Goal: Transaction & Acquisition: Purchase product/service

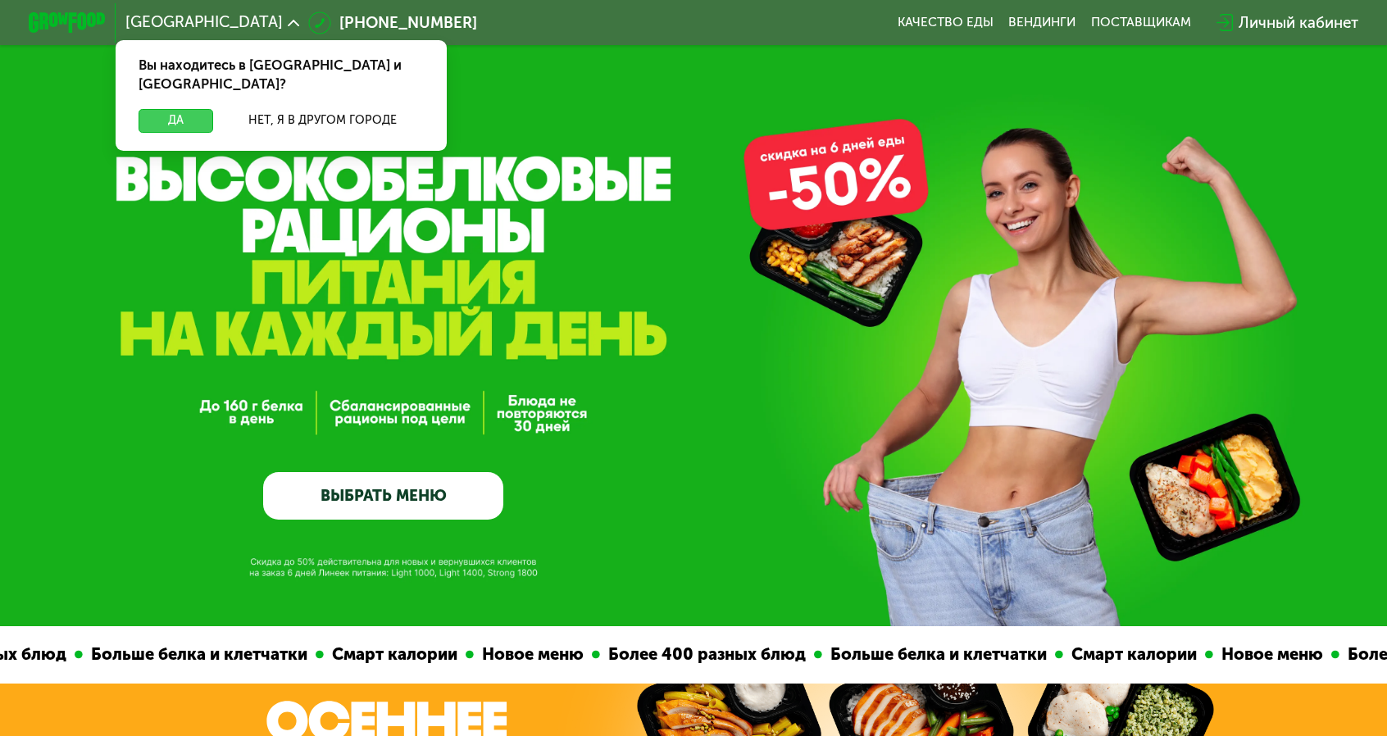
click at [213, 109] on button "Да" at bounding box center [175, 120] width 75 height 23
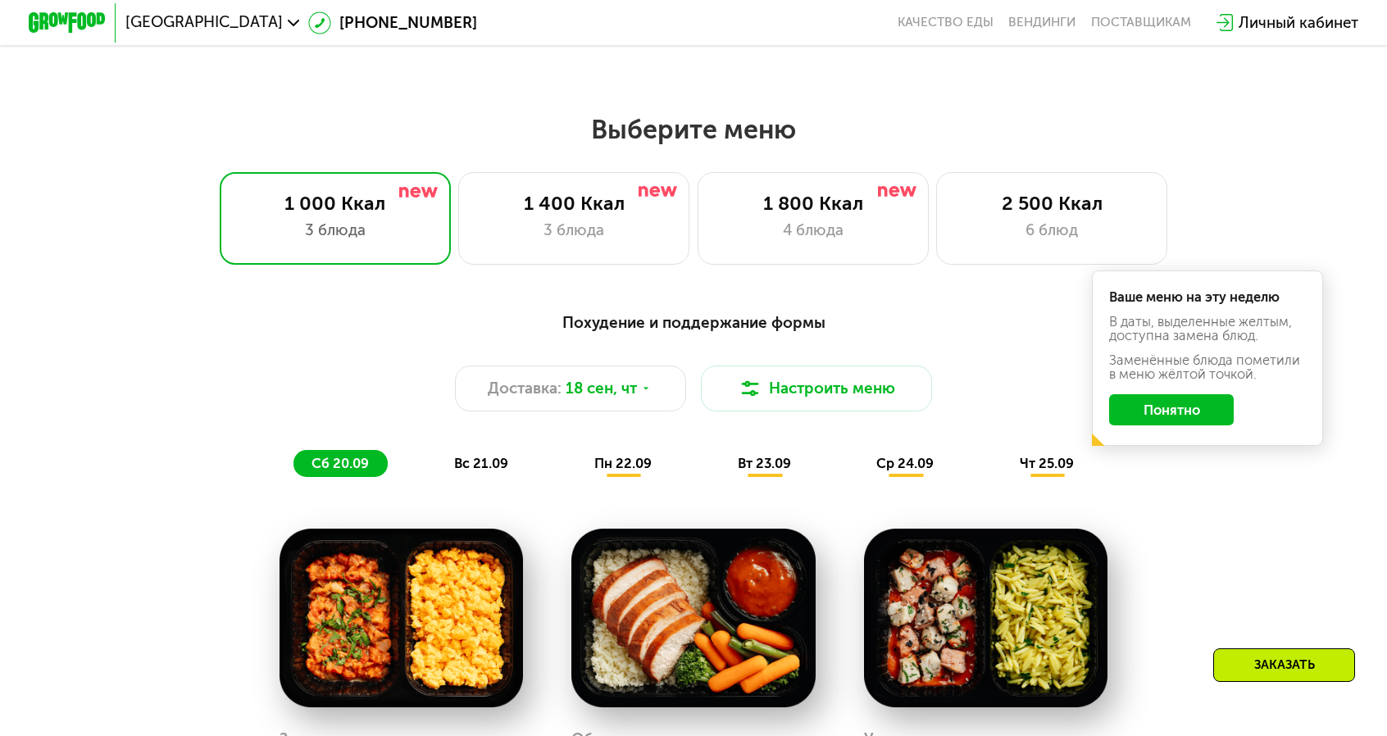
scroll to position [1147, 0]
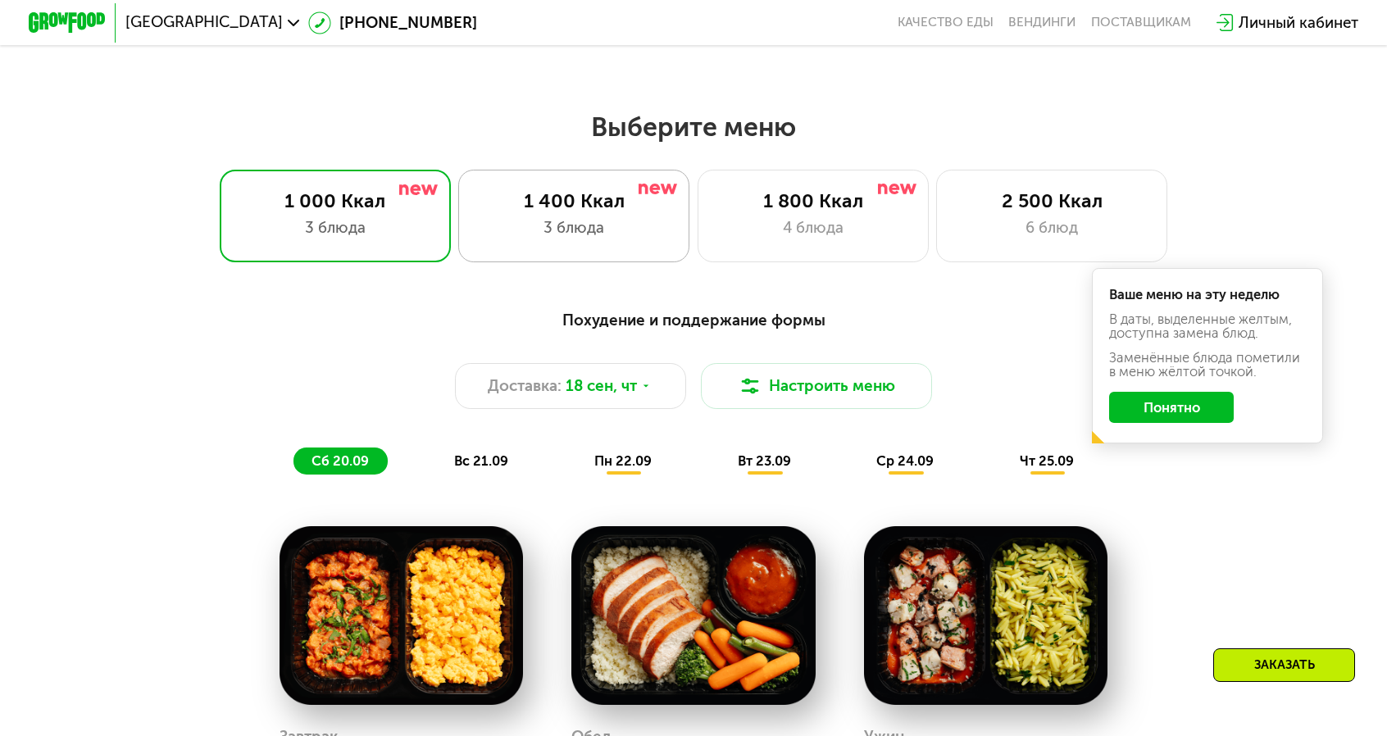
click at [606, 216] on div "3 блюда" at bounding box center [574, 227] width 191 height 23
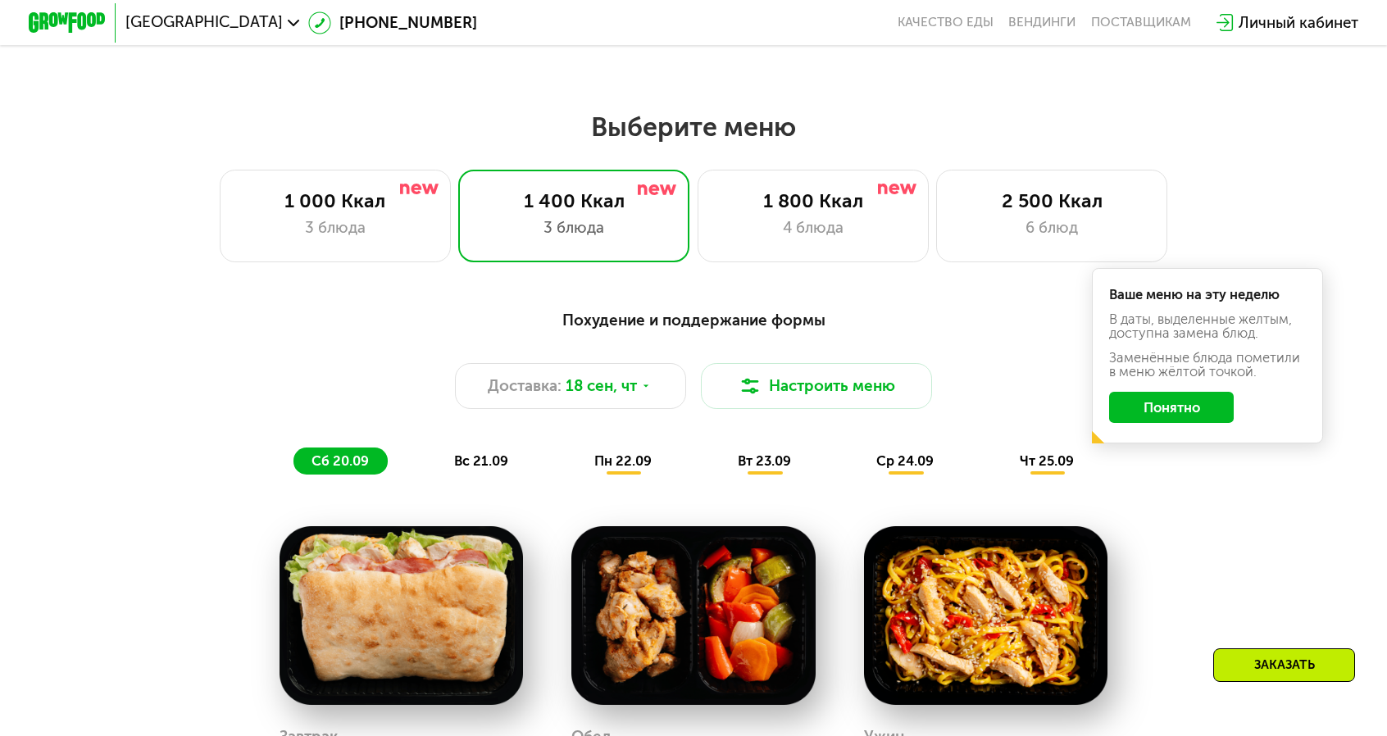
click at [1119, 392] on button "Понятно" at bounding box center [1171, 407] width 124 height 31
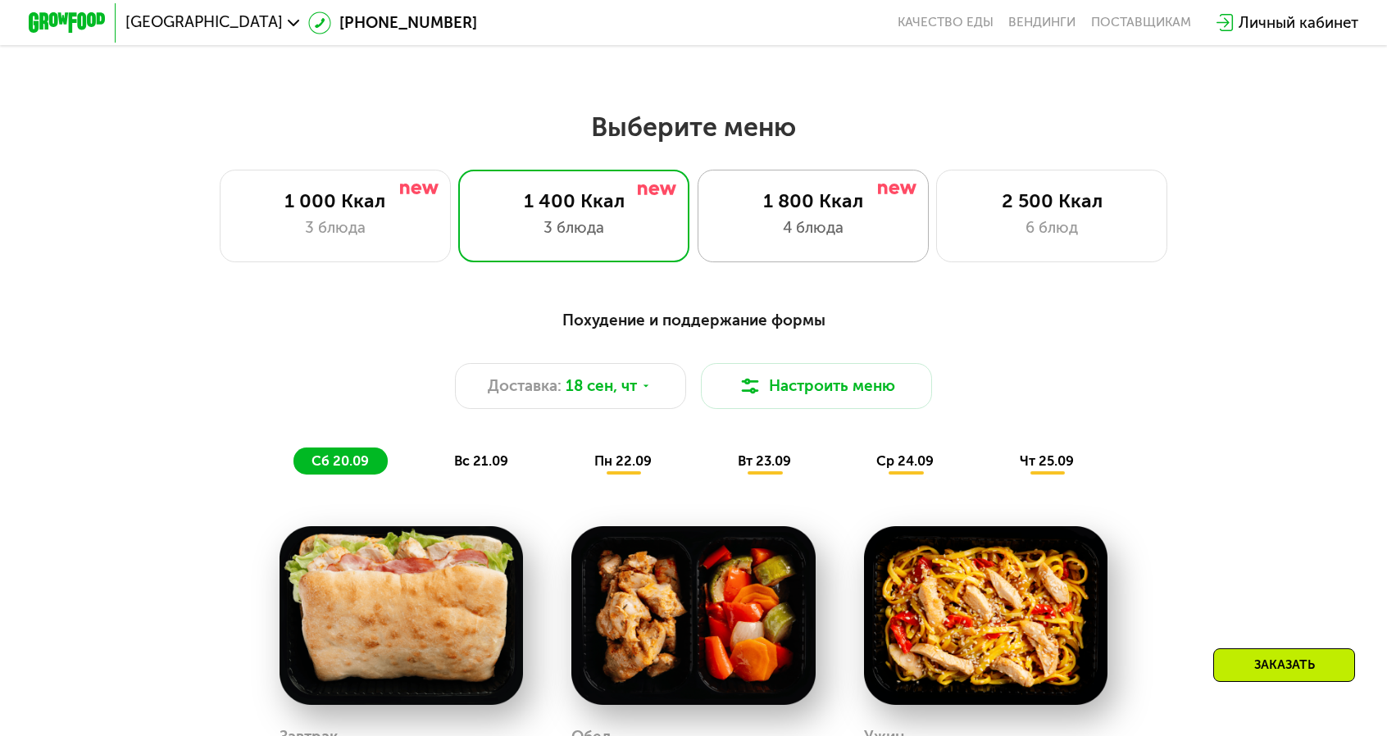
click at [815, 193] on div "1 800 Ккал" at bounding box center [812, 200] width 191 height 23
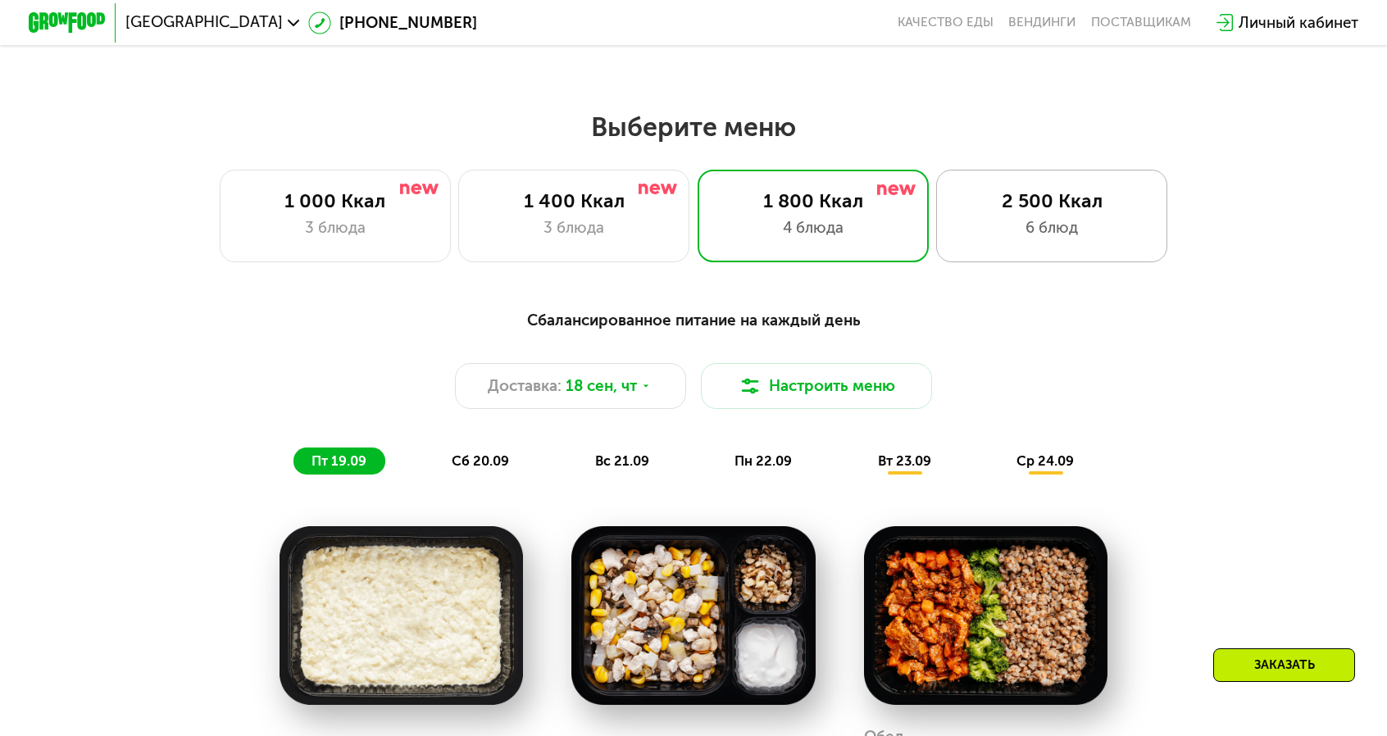
click at [992, 194] on div "2 500 Ккал" at bounding box center [1051, 200] width 191 height 23
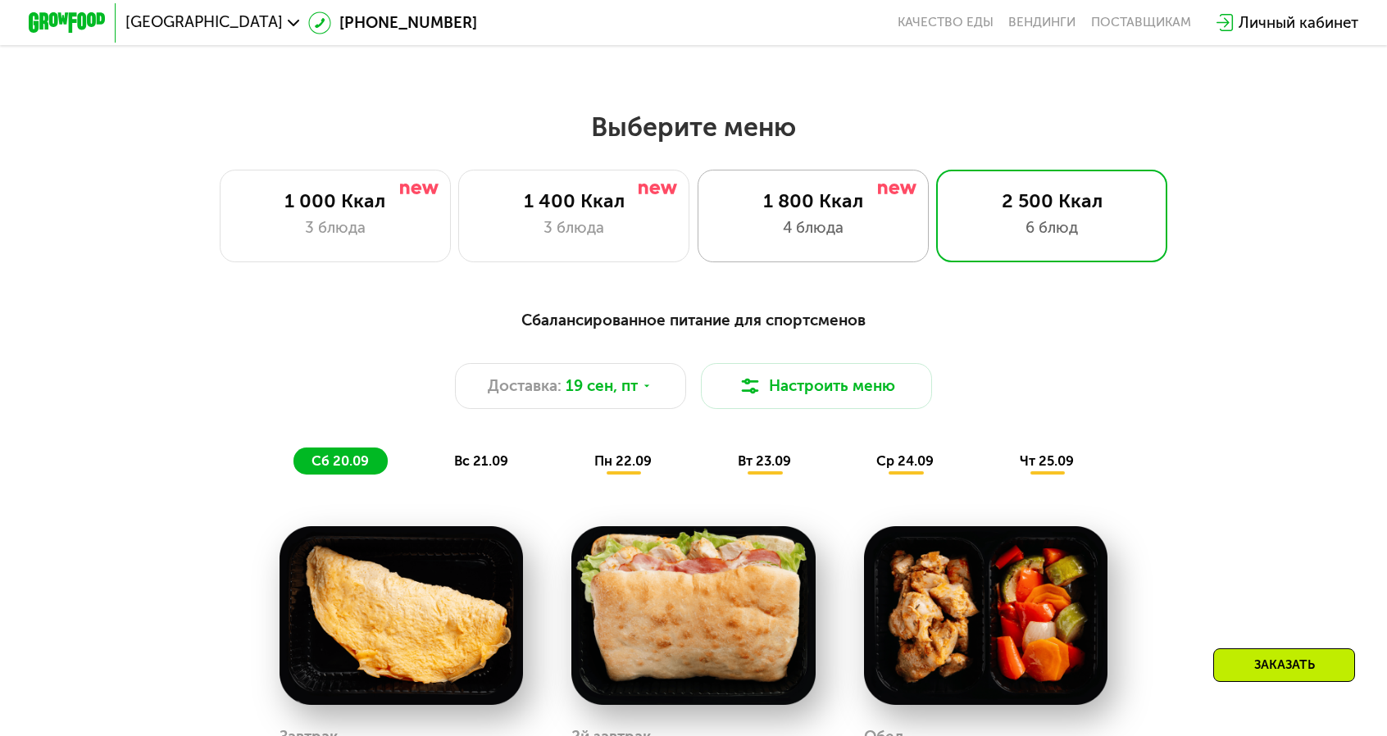
click at [824, 220] on div "4 блюда" at bounding box center [812, 227] width 191 height 23
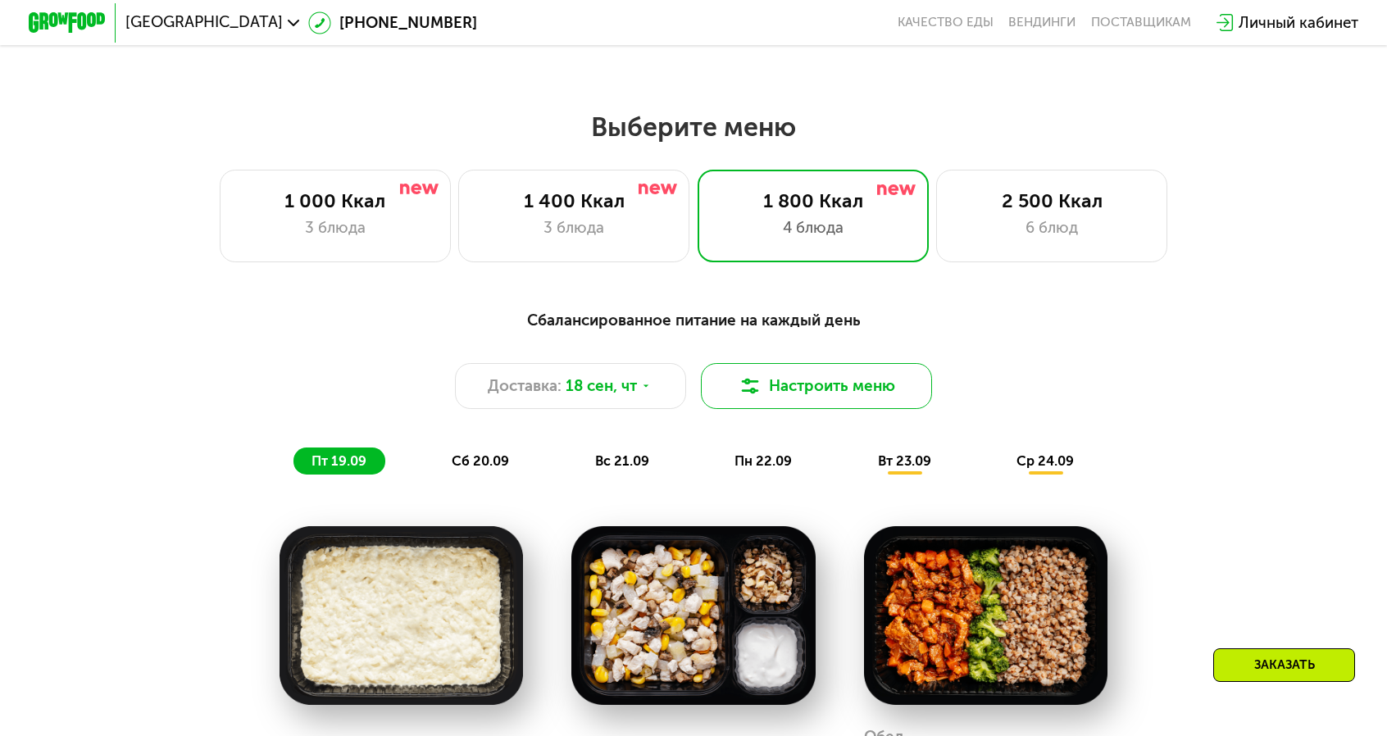
click at [859, 363] on button "Настроить меню" at bounding box center [816, 386] width 231 height 46
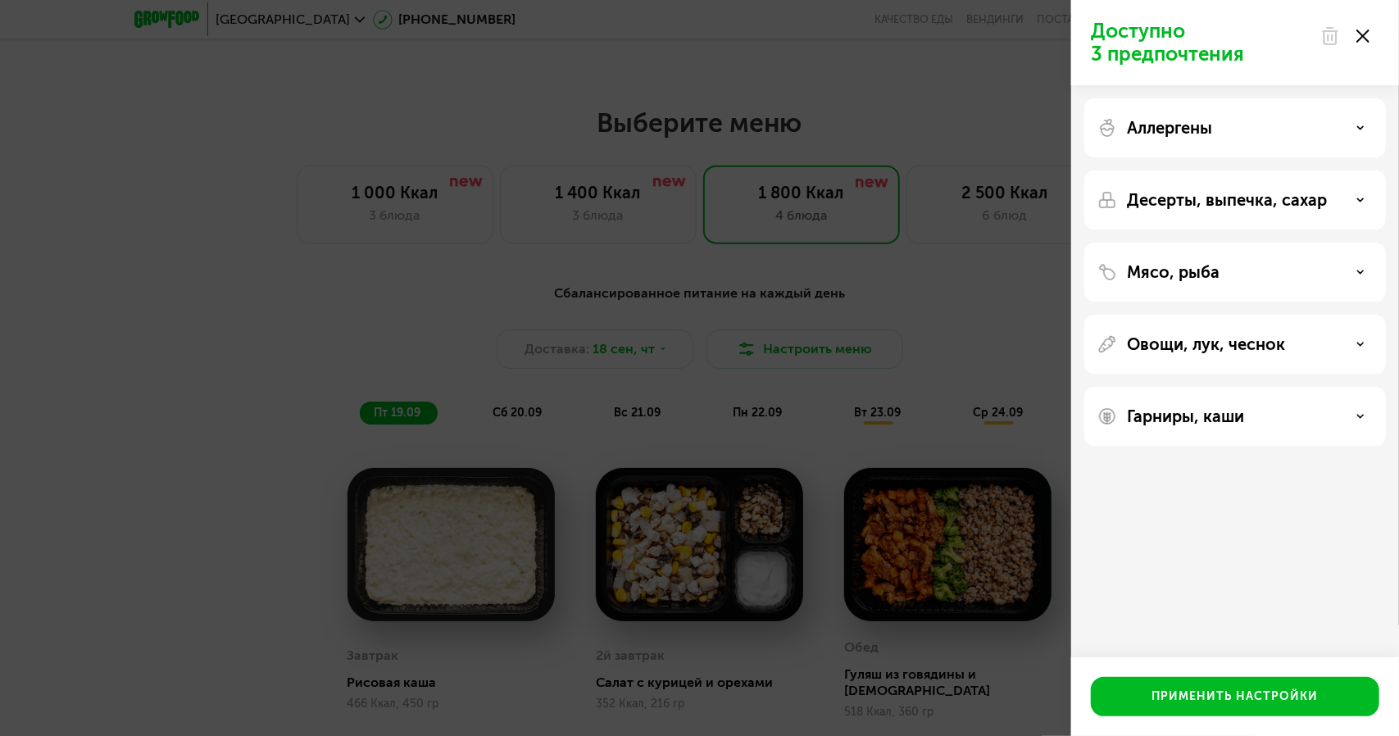
click at [1344, 347] on div "Овощи, лук, чеснок" at bounding box center [1234, 344] width 275 height 20
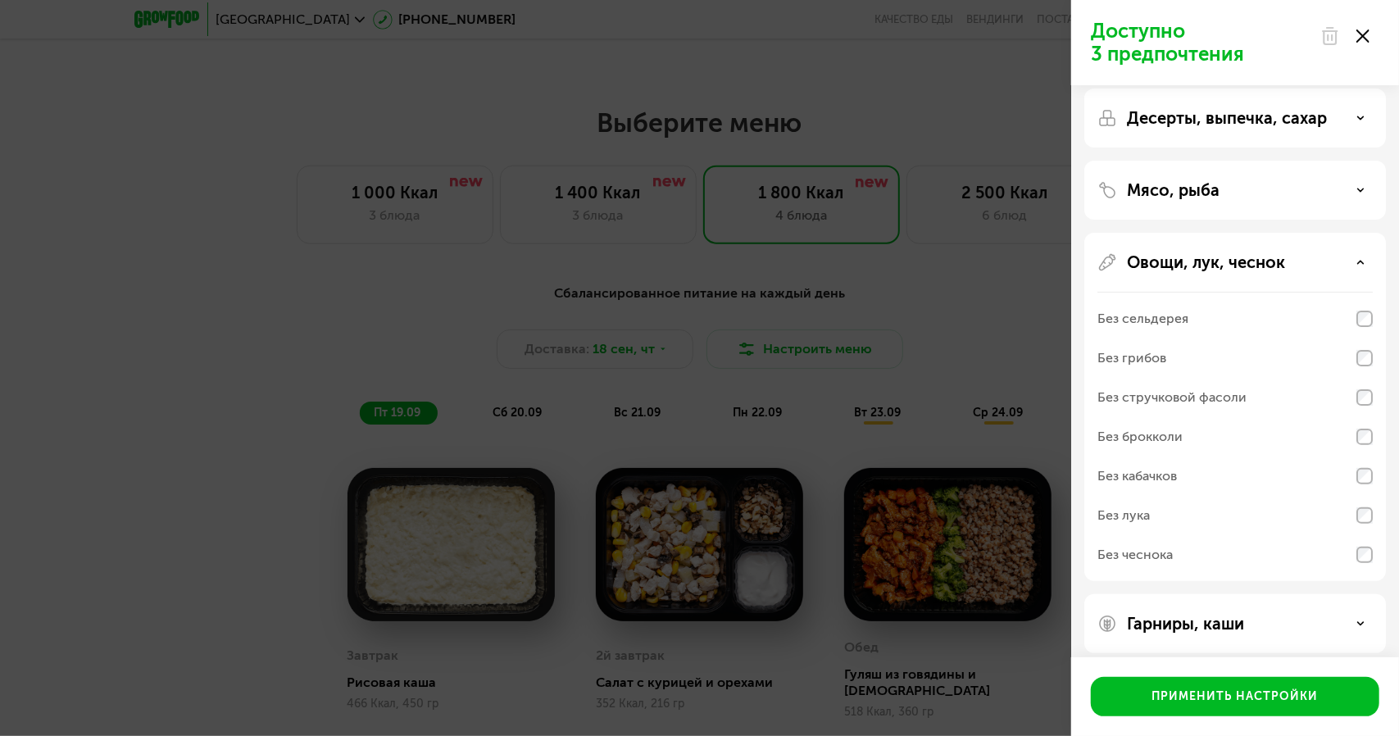
scroll to position [93, 0]
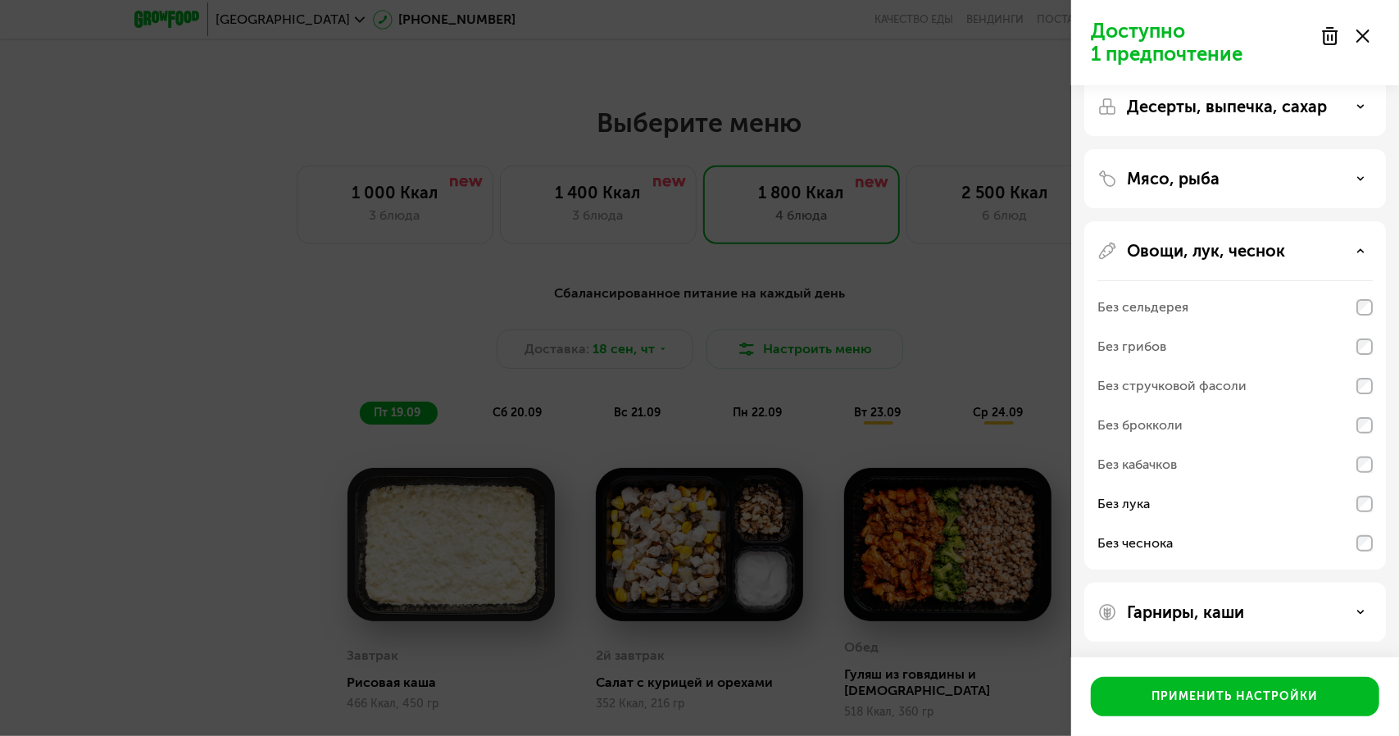
click at [1354, 245] on div "Овощи, лук, чеснок" at bounding box center [1234, 251] width 275 height 20
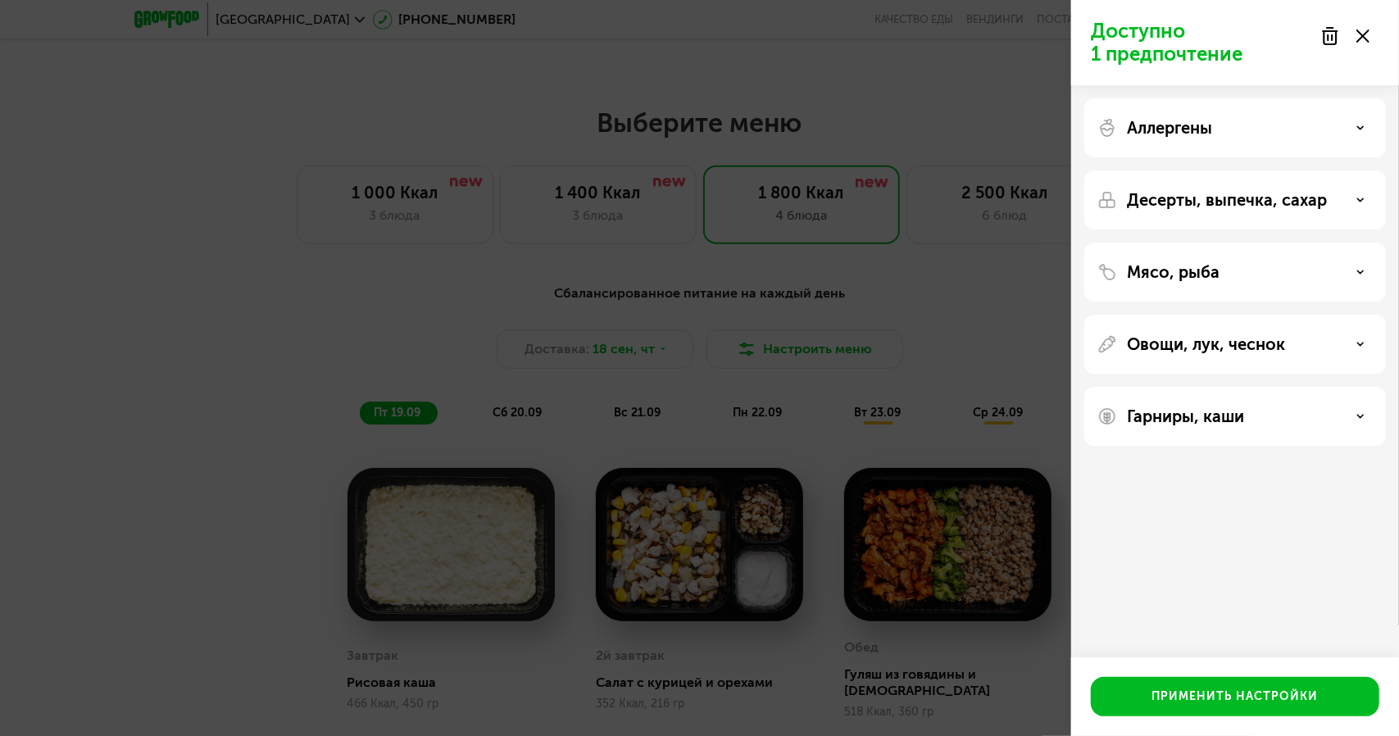
click at [1363, 265] on div "Мясо, рыба" at bounding box center [1234, 272] width 275 height 20
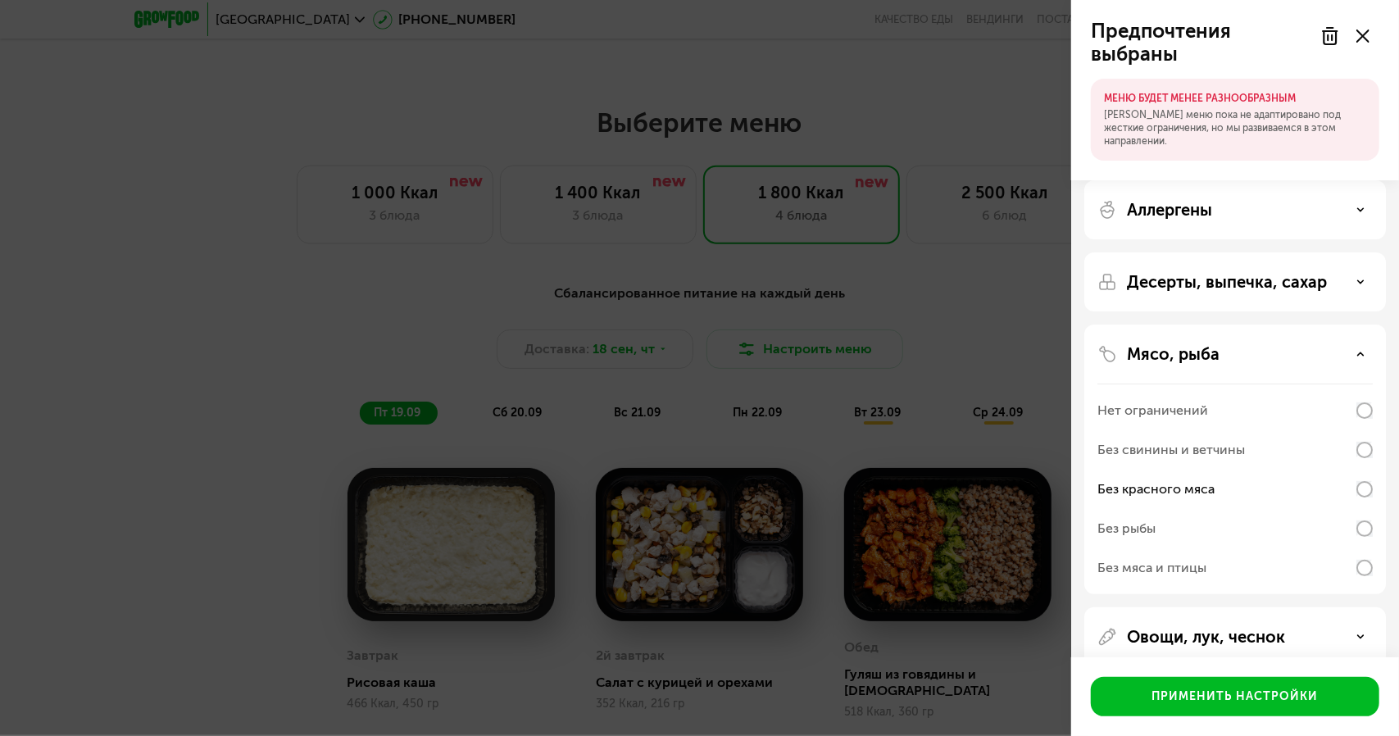
click at [1361, 356] on icon at bounding box center [1360, 354] width 8 height 8
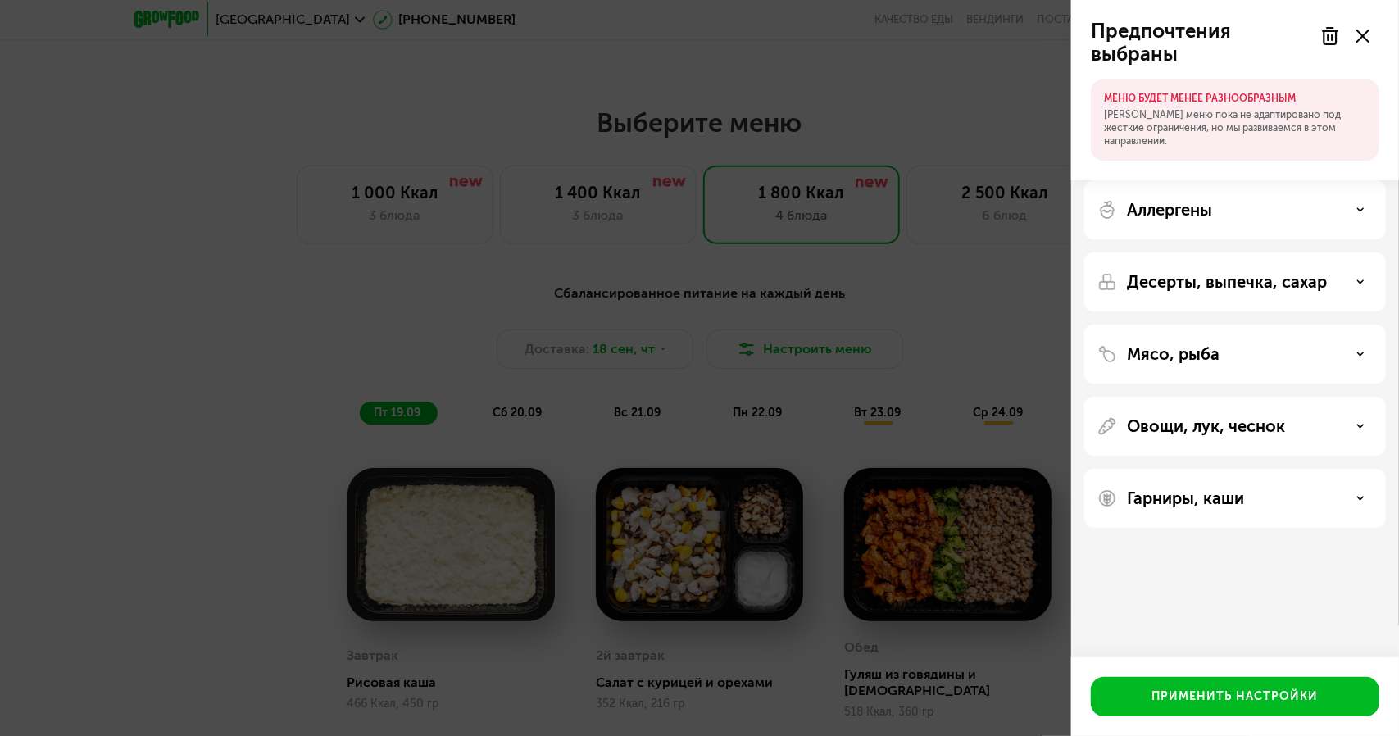
click at [1345, 277] on div "Десерты, выпечка, сахар" at bounding box center [1234, 282] width 275 height 20
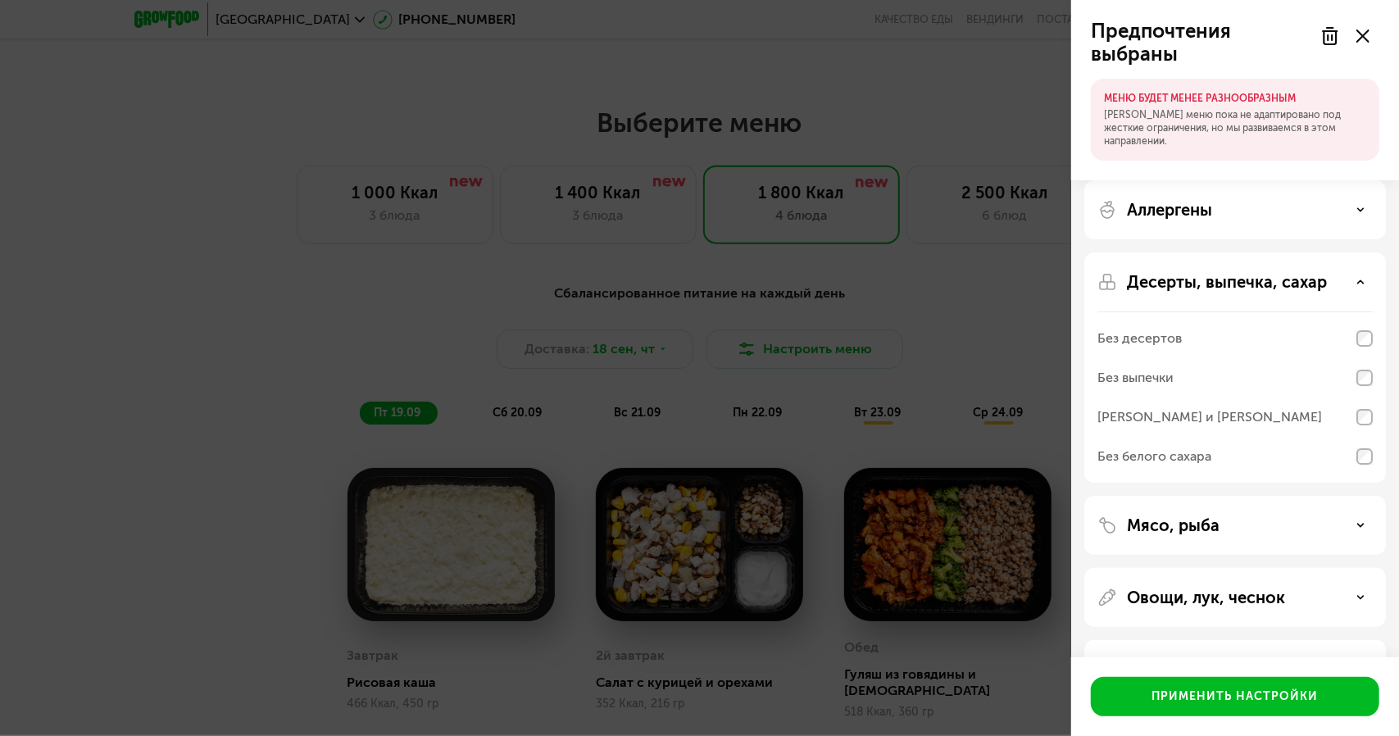
click at [1344, 277] on div "Десерты, выпечка, сахар" at bounding box center [1234, 282] width 275 height 20
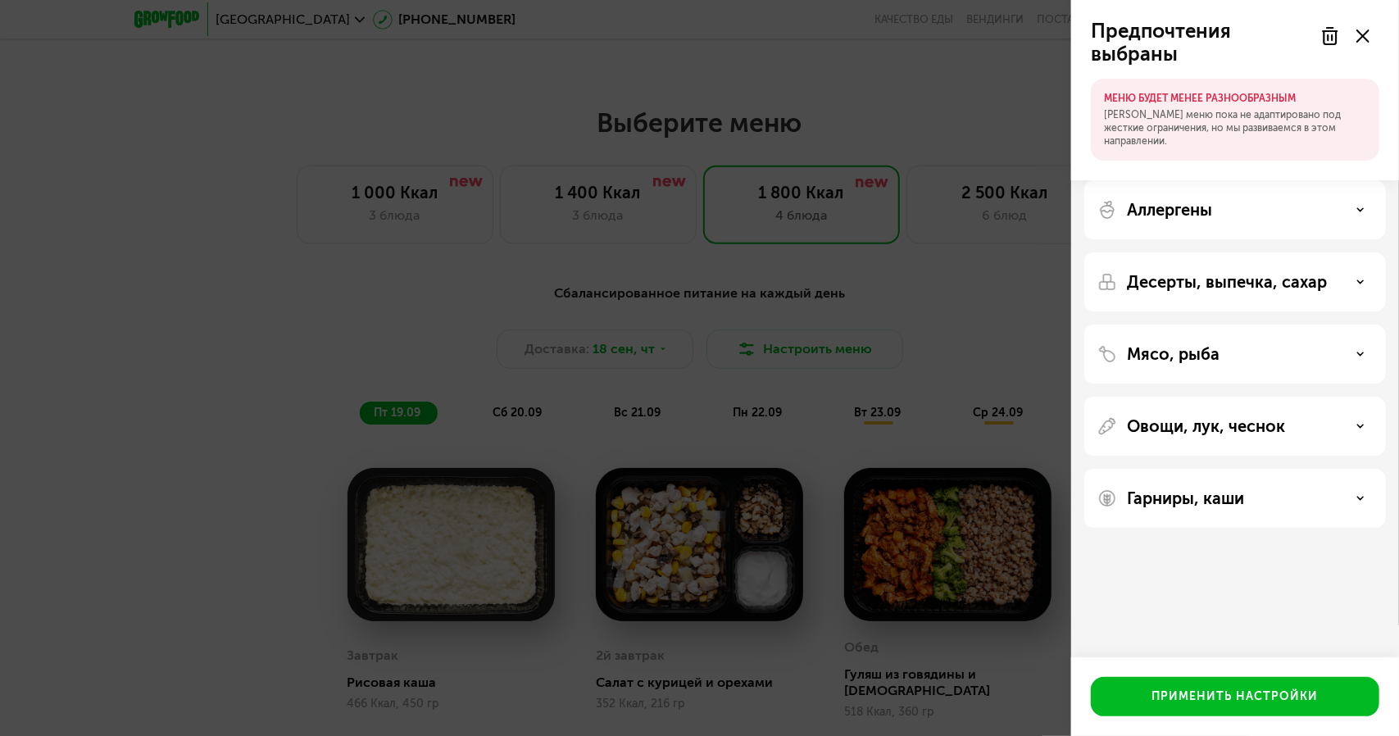
click at [1341, 213] on div "Аллергены" at bounding box center [1234, 210] width 275 height 20
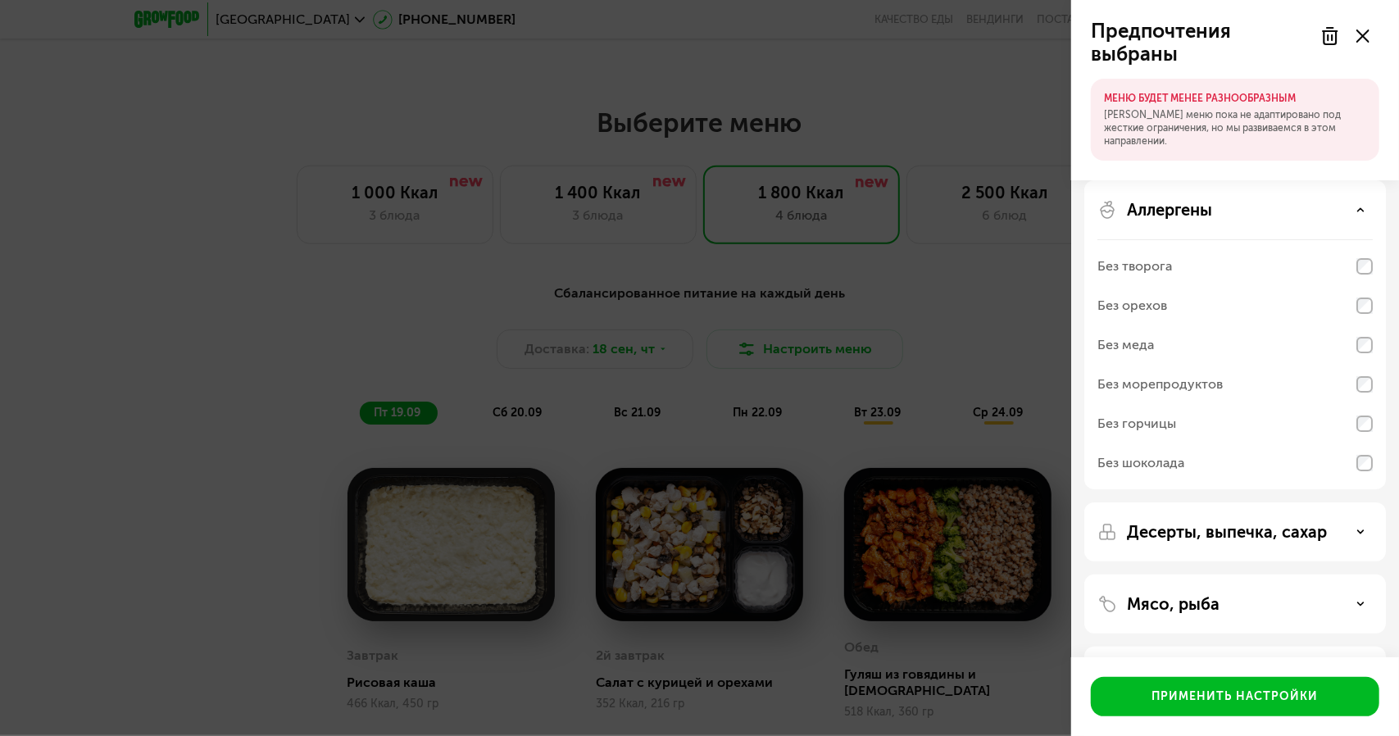
click at [1340, 215] on div "Аллергены" at bounding box center [1234, 210] width 275 height 20
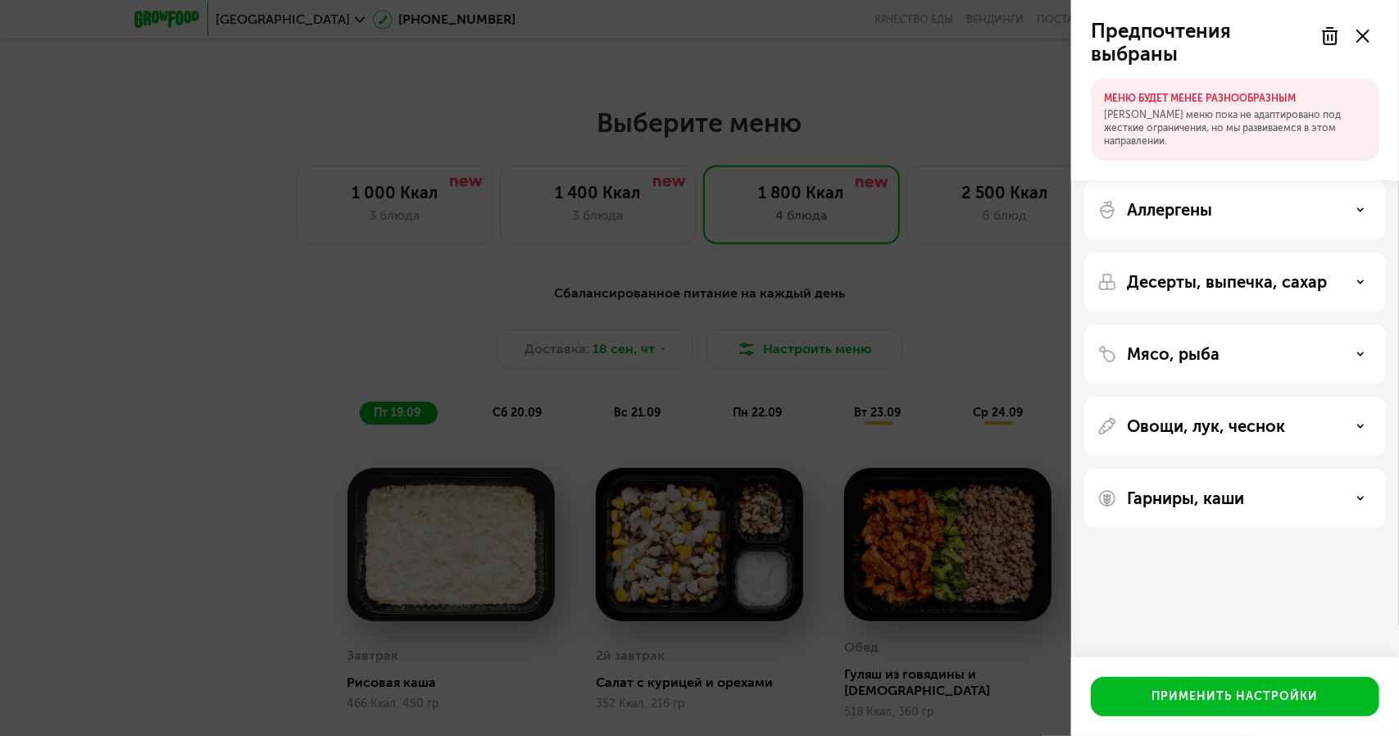
click at [1346, 497] on div "Гарниры, каши" at bounding box center [1234, 498] width 275 height 20
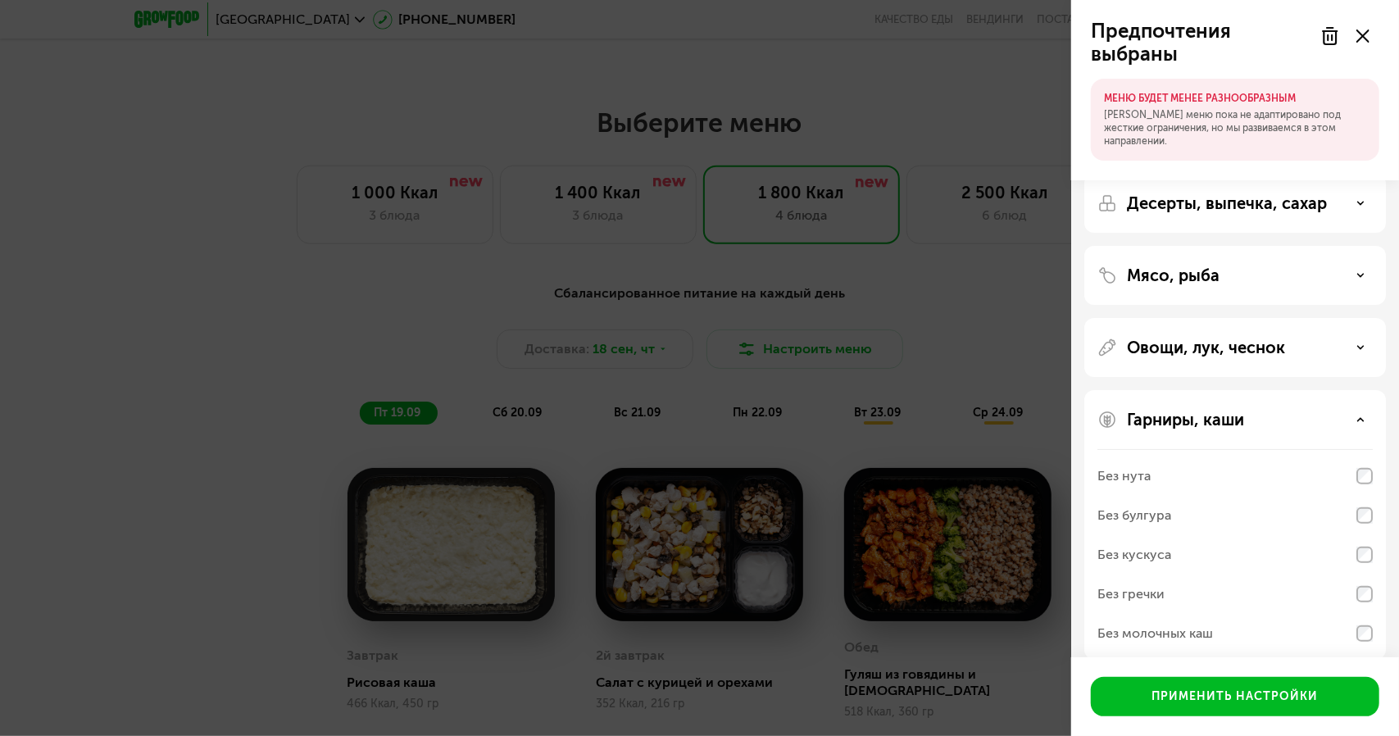
scroll to position [97, 0]
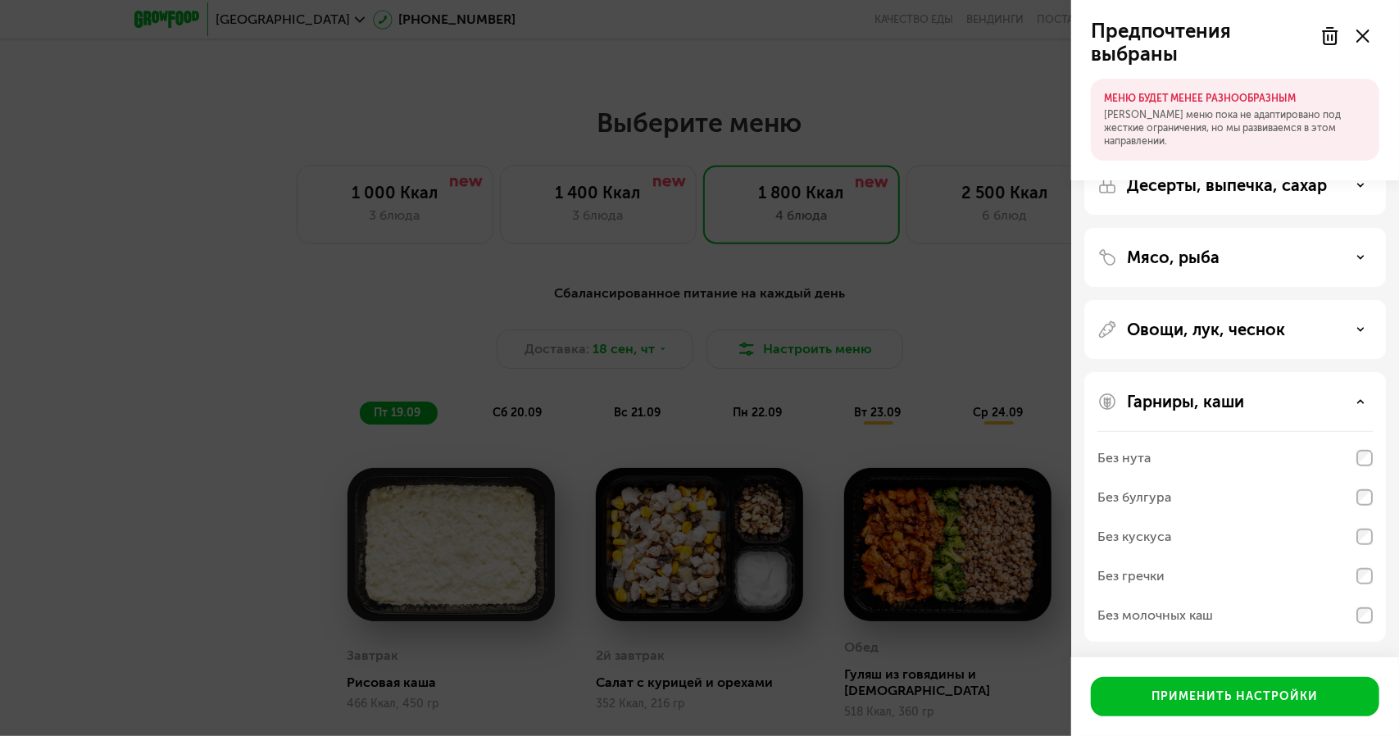
click at [1360, 400] on use at bounding box center [1361, 401] width 6 height 2
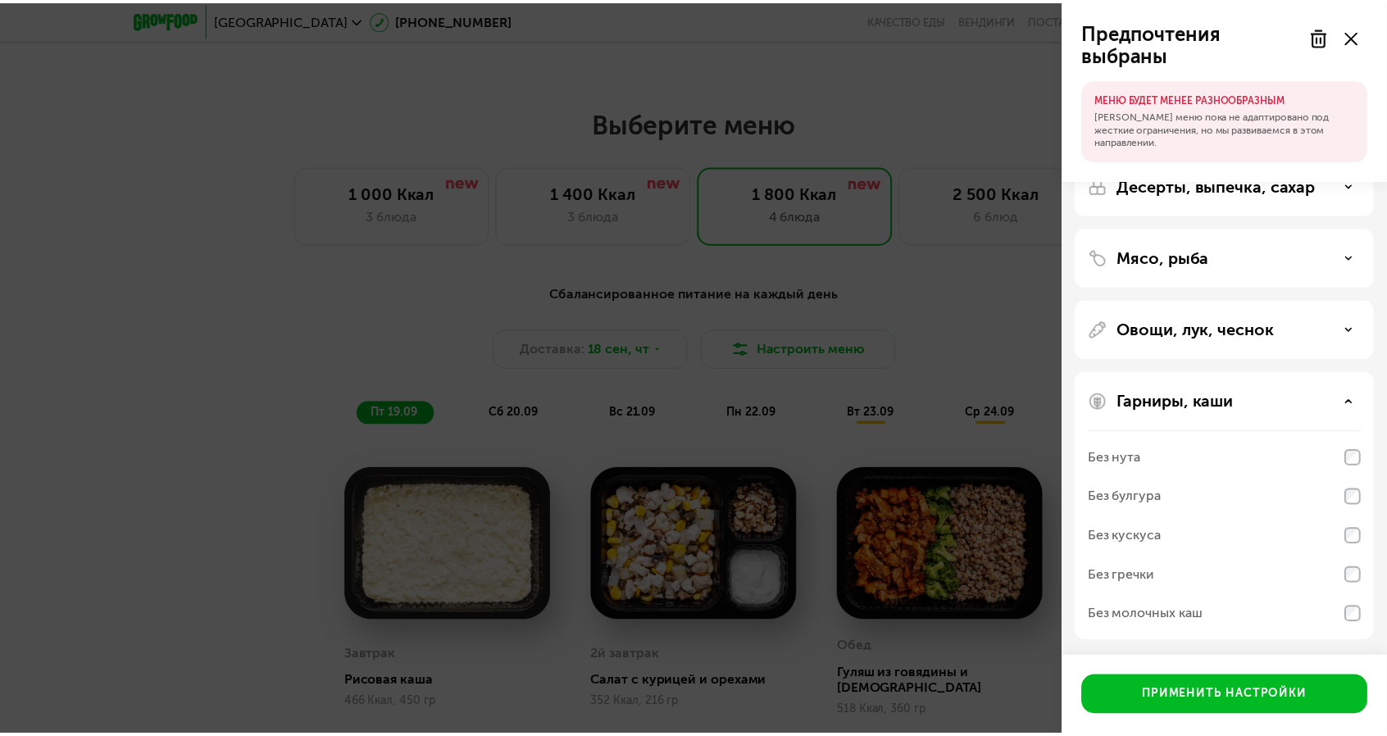
scroll to position [0, 0]
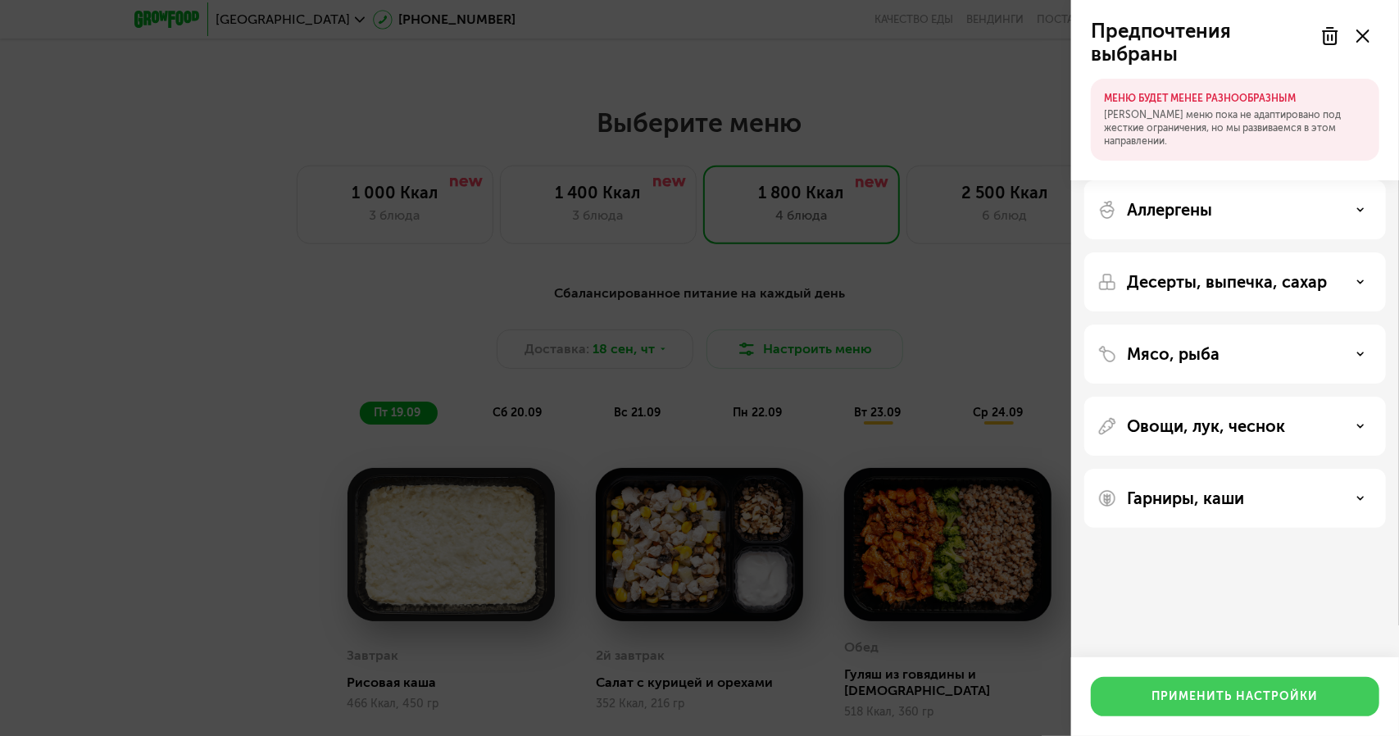
click at [1303, 697] on div "Применить настройки" at bounding box center [1235, 696] width 166 height 16
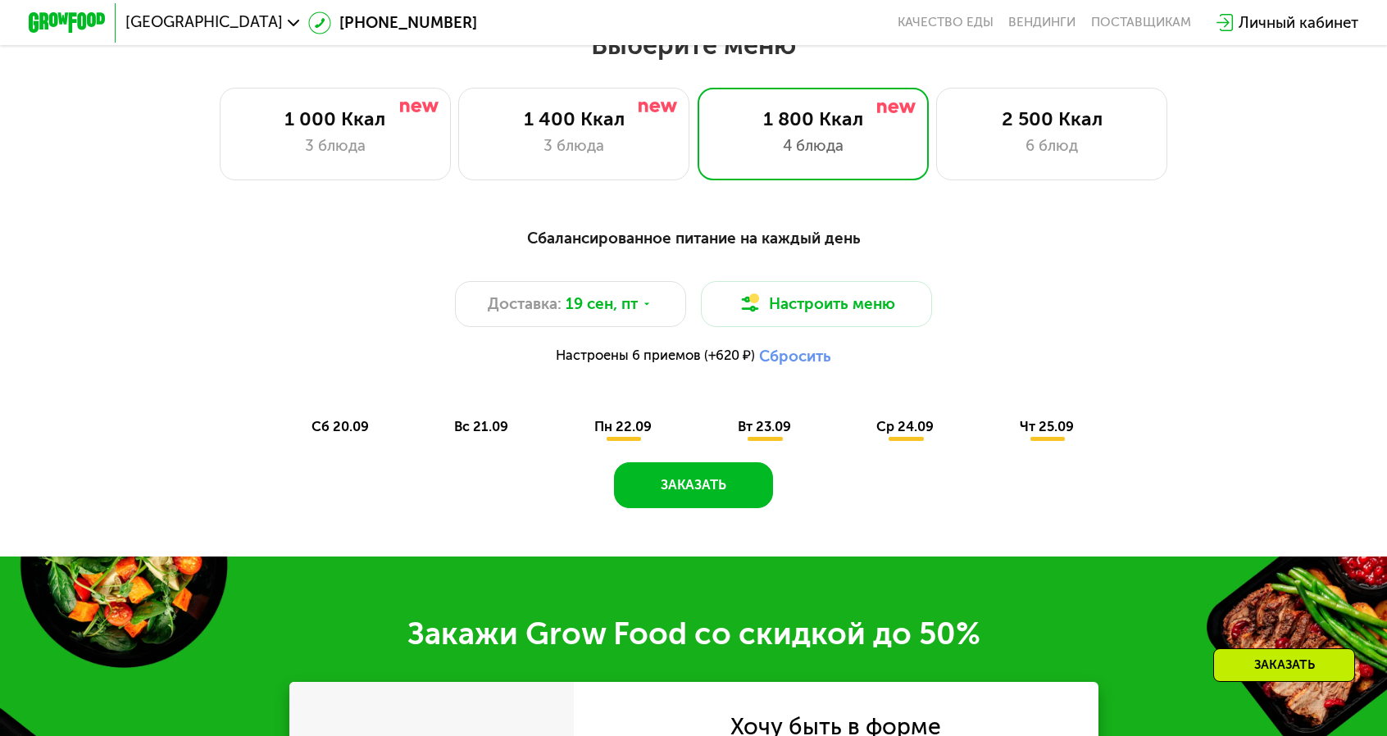
scroll to position [1147, 0]
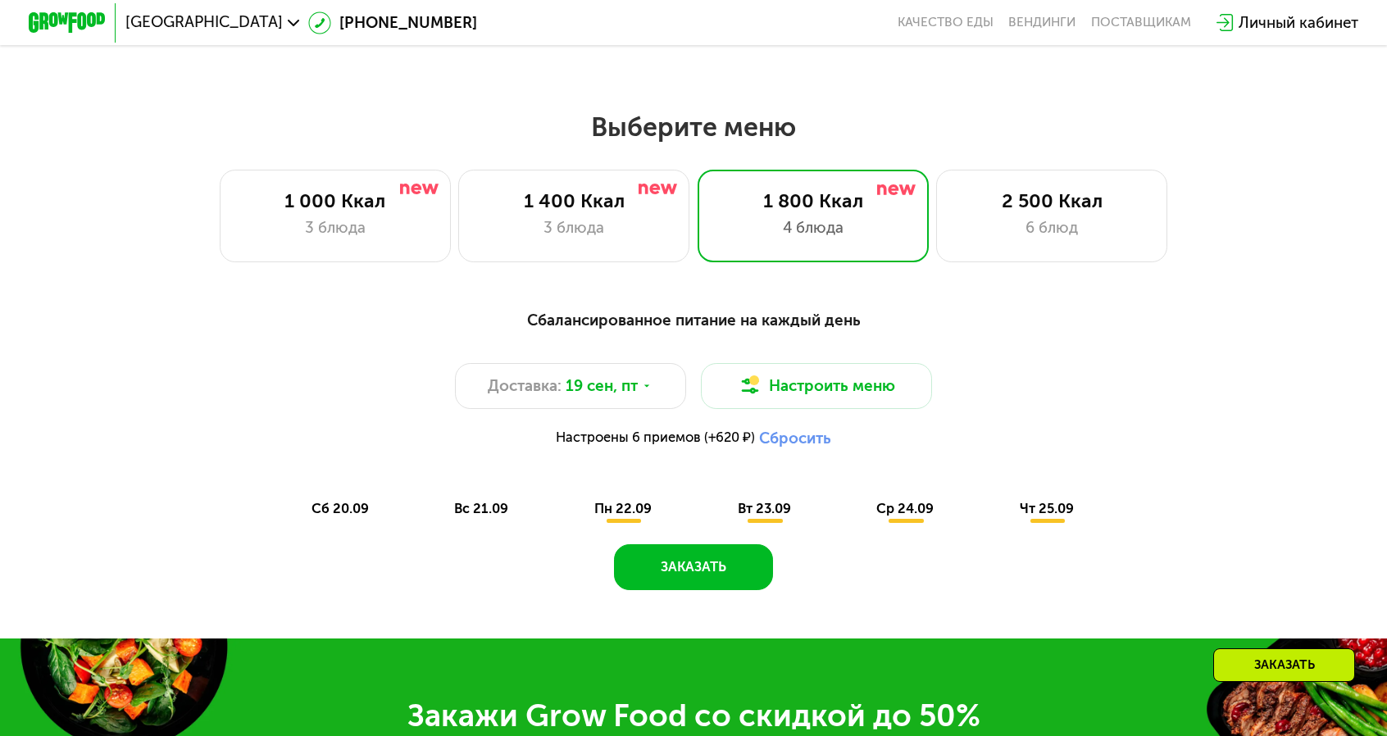
click at [612, 501] on span "пн 22.09" at bounding box center [622, 509] width 57 height 16
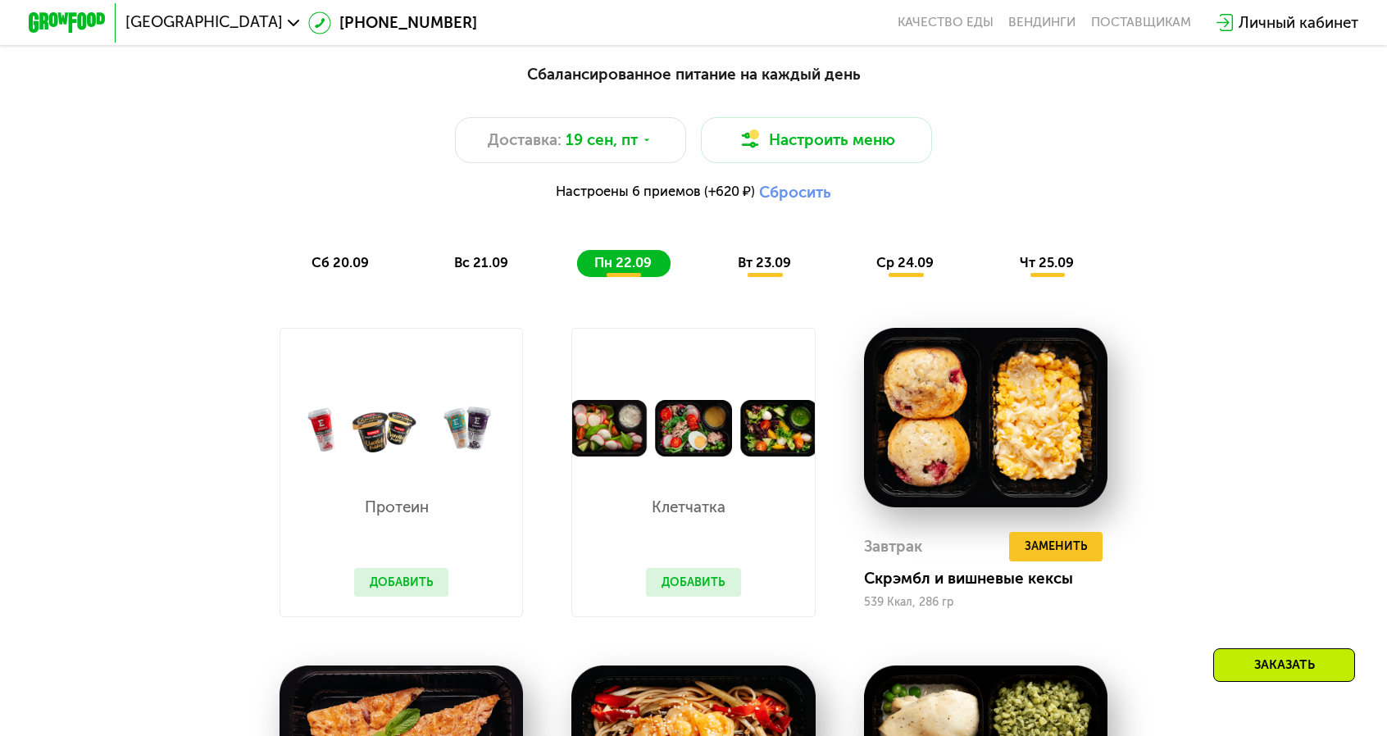
scroll to position [1393, 0]
click at [729, 250] on div "вт 23.09" at bounding box center [765, 263] width 90 height 27
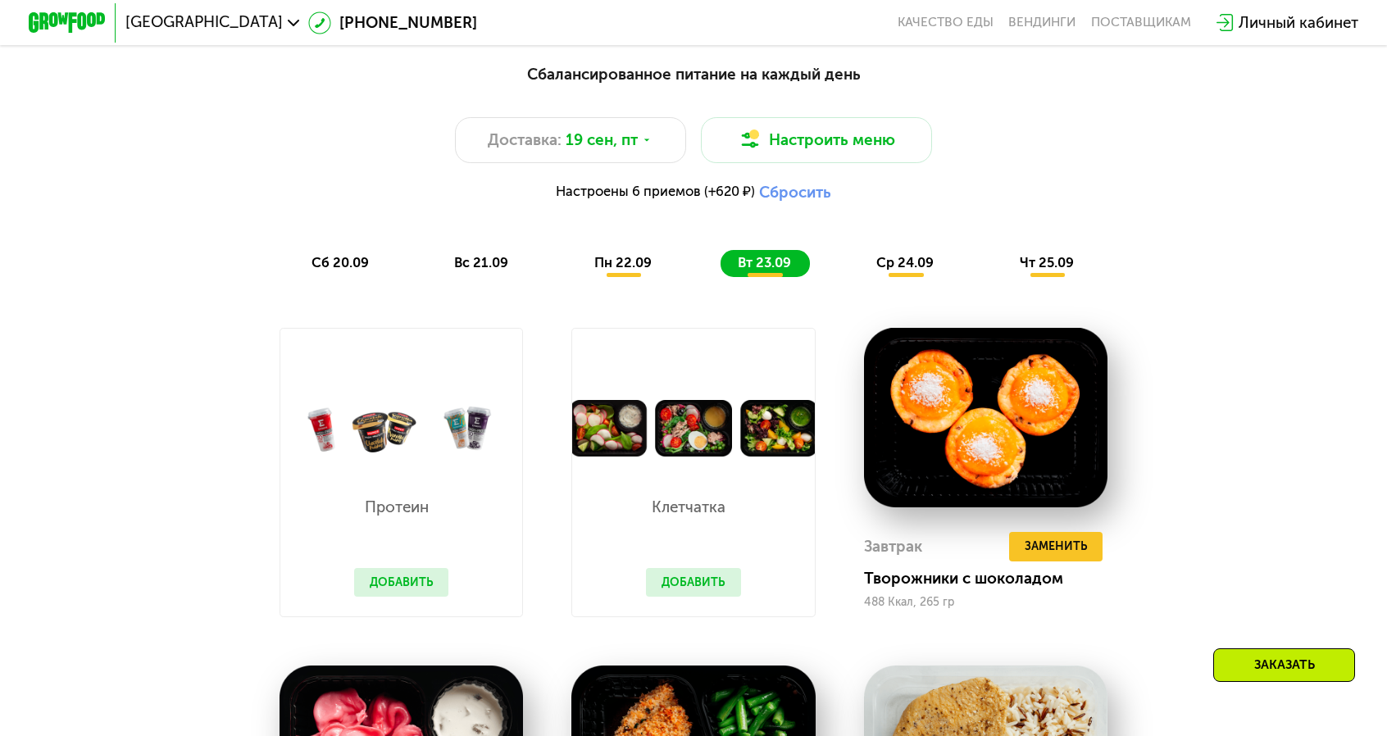
click at [877, 255] on span "ср 24.09" at bounding box center [904, 263] width 57 height 16
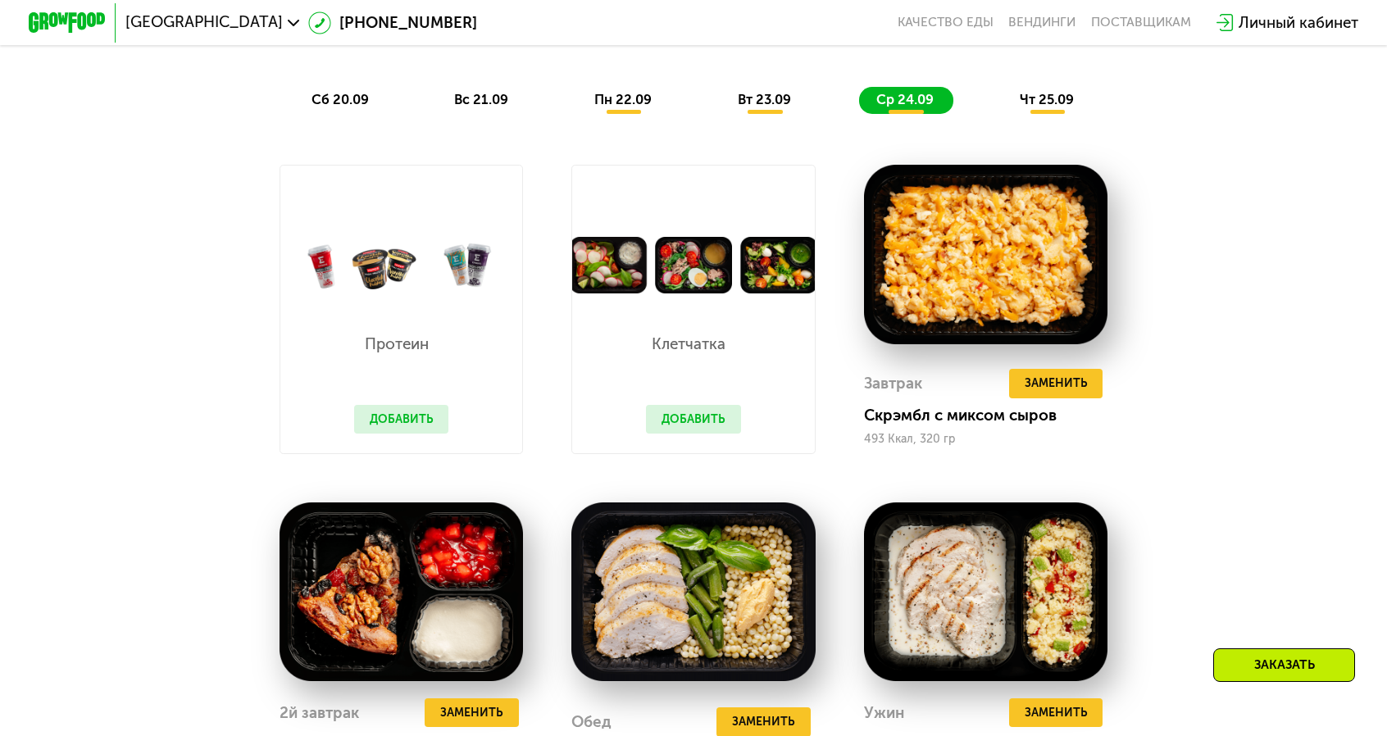
scroll to position [1557, 0]
